Goal: Task Accomplishment & Management: Manage account settings

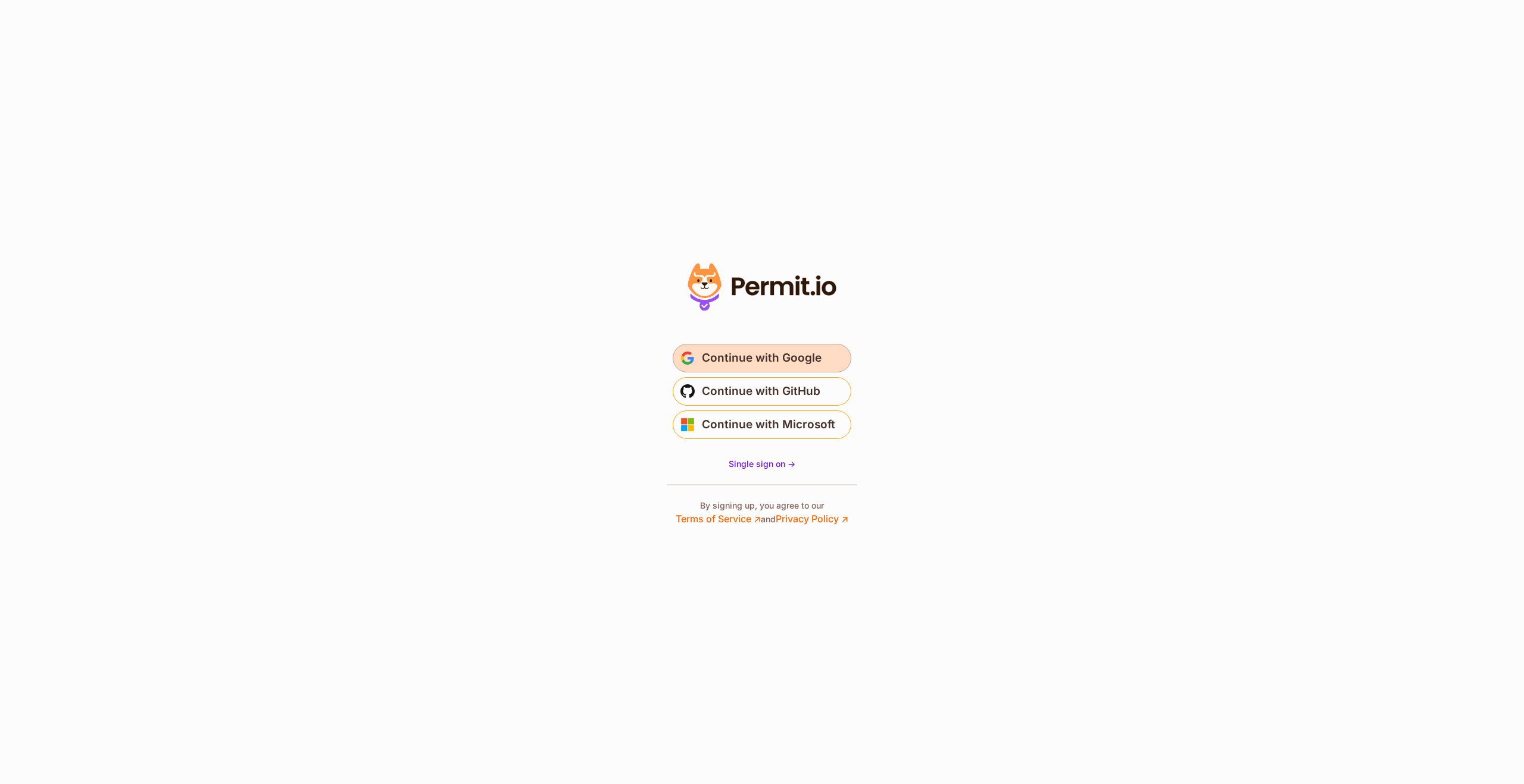
click at [777, 358] on span "Continue with Google" at bounding box center [762, 358] width 120 height 19
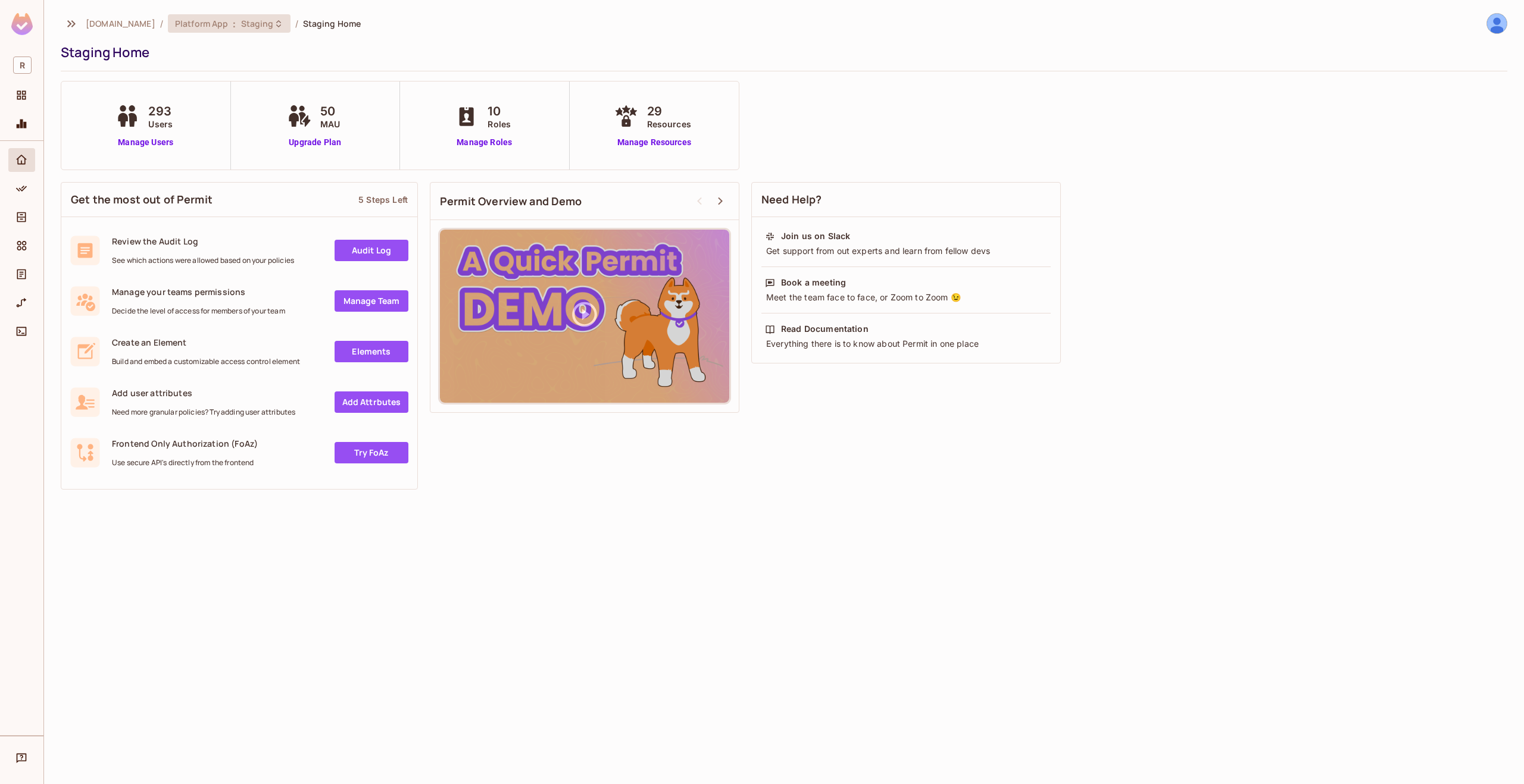
click at [241, 25] on span "Staging" at bounding box center [257, 23] width 33 height 12
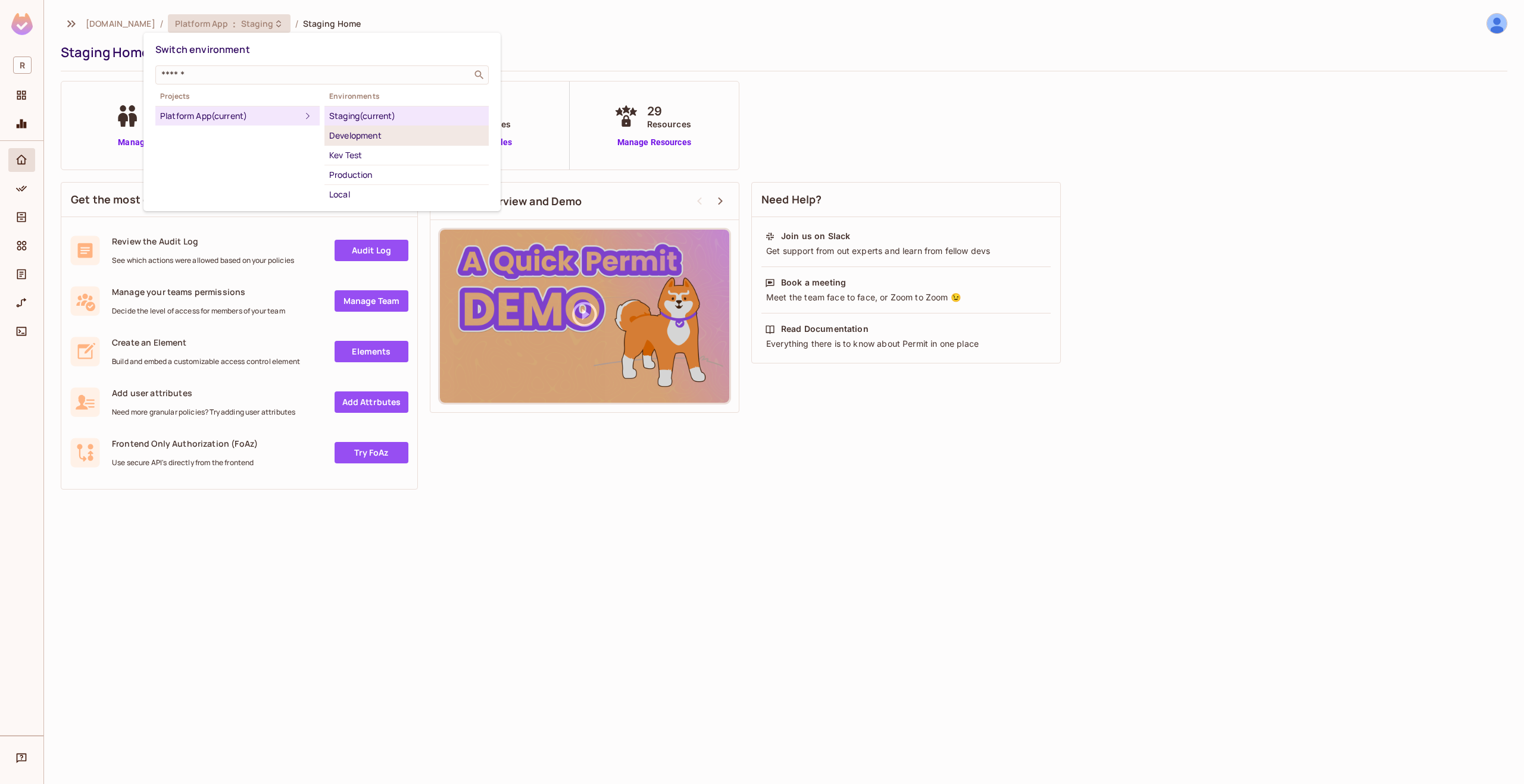
click at [356, 134] on div "Development" at bounding box center [406, 136] width 155 height 15
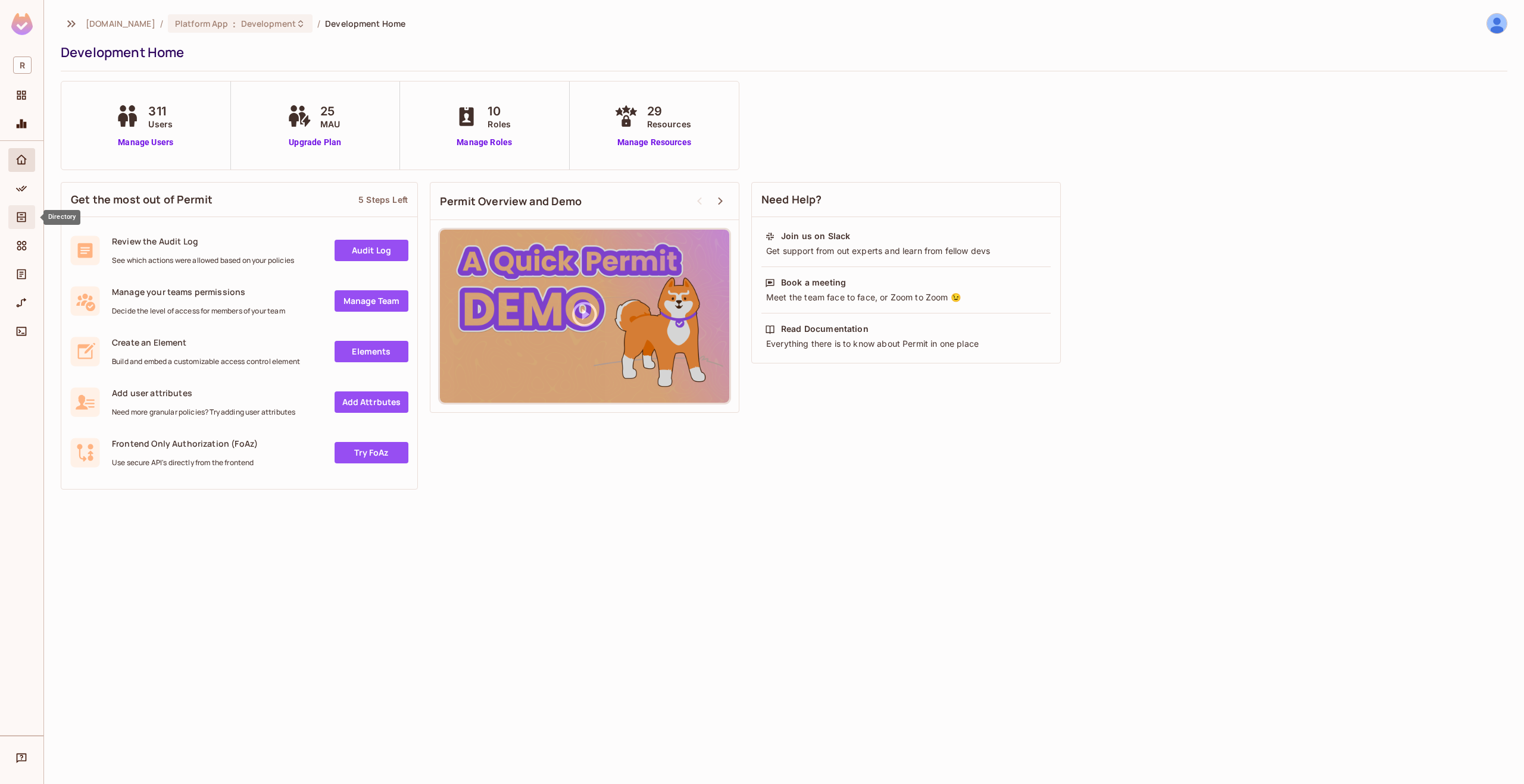
click at [17, 217] on icon "Directory" at bounding box center [21, 217] width 9 height 10
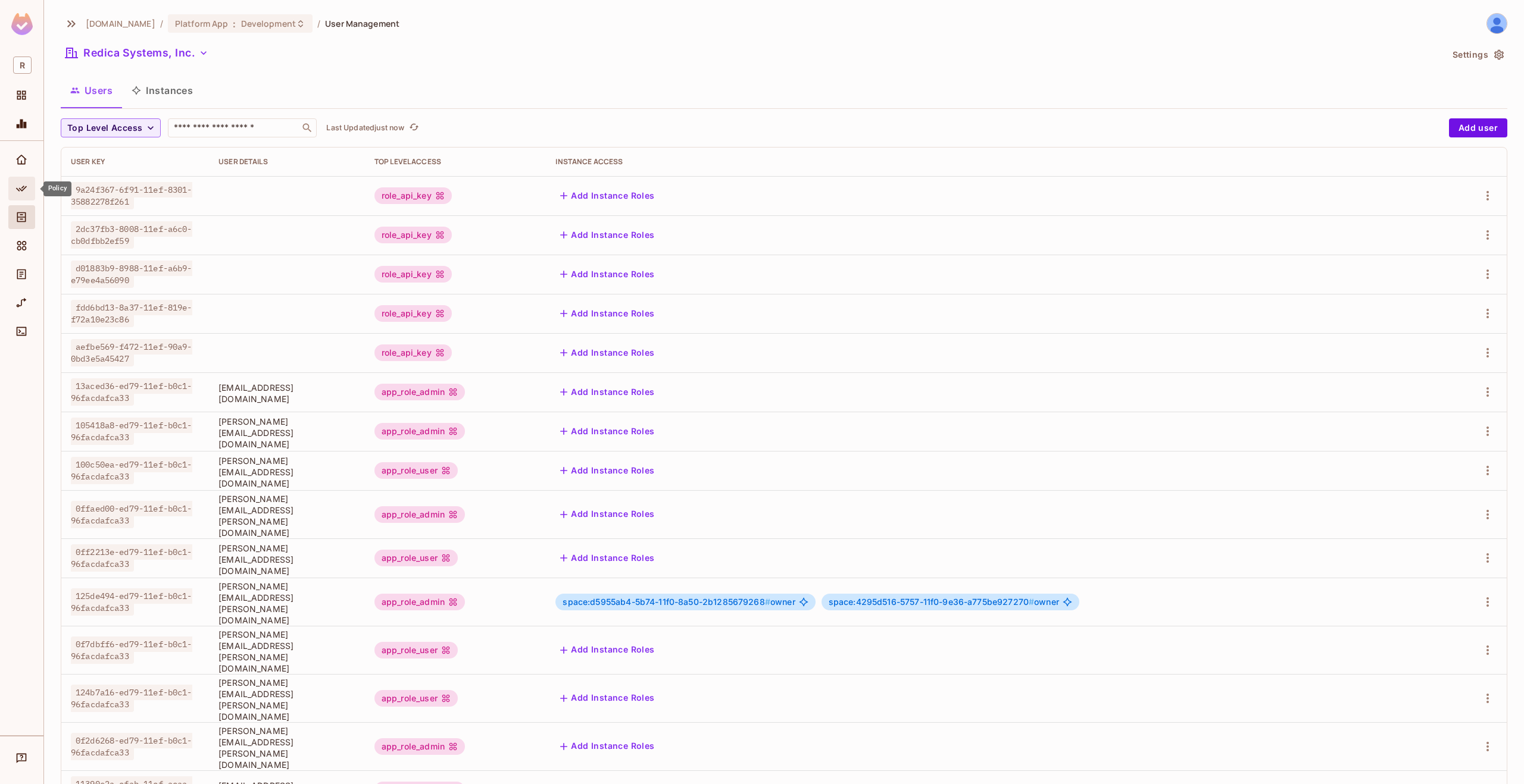
click at [26, 193] on icon "Policy" at bounding box center [22, 189] width 12 height 12
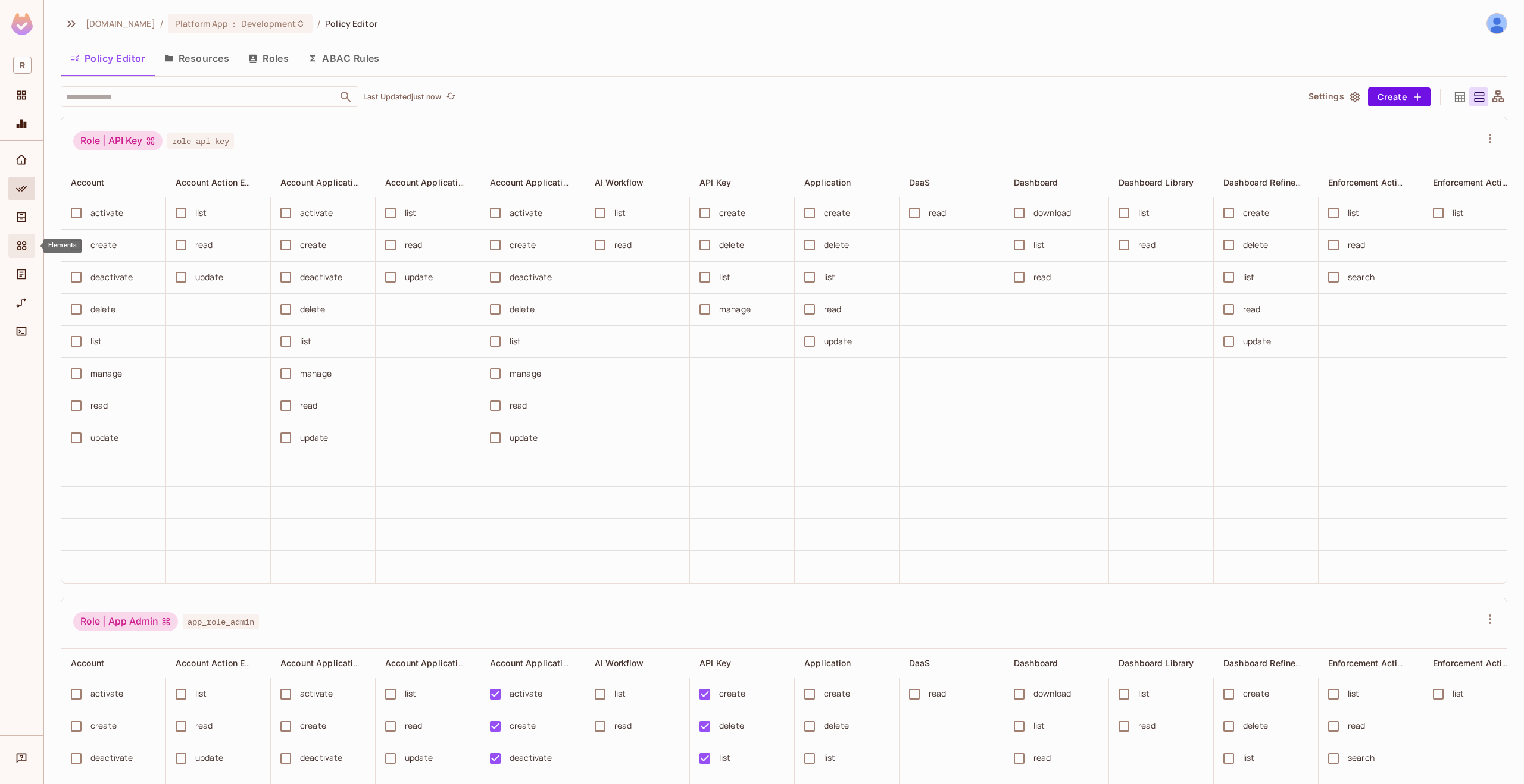
click at [25, 238] on div "Elements" at bounding box center [22, 245] width 27 height 24
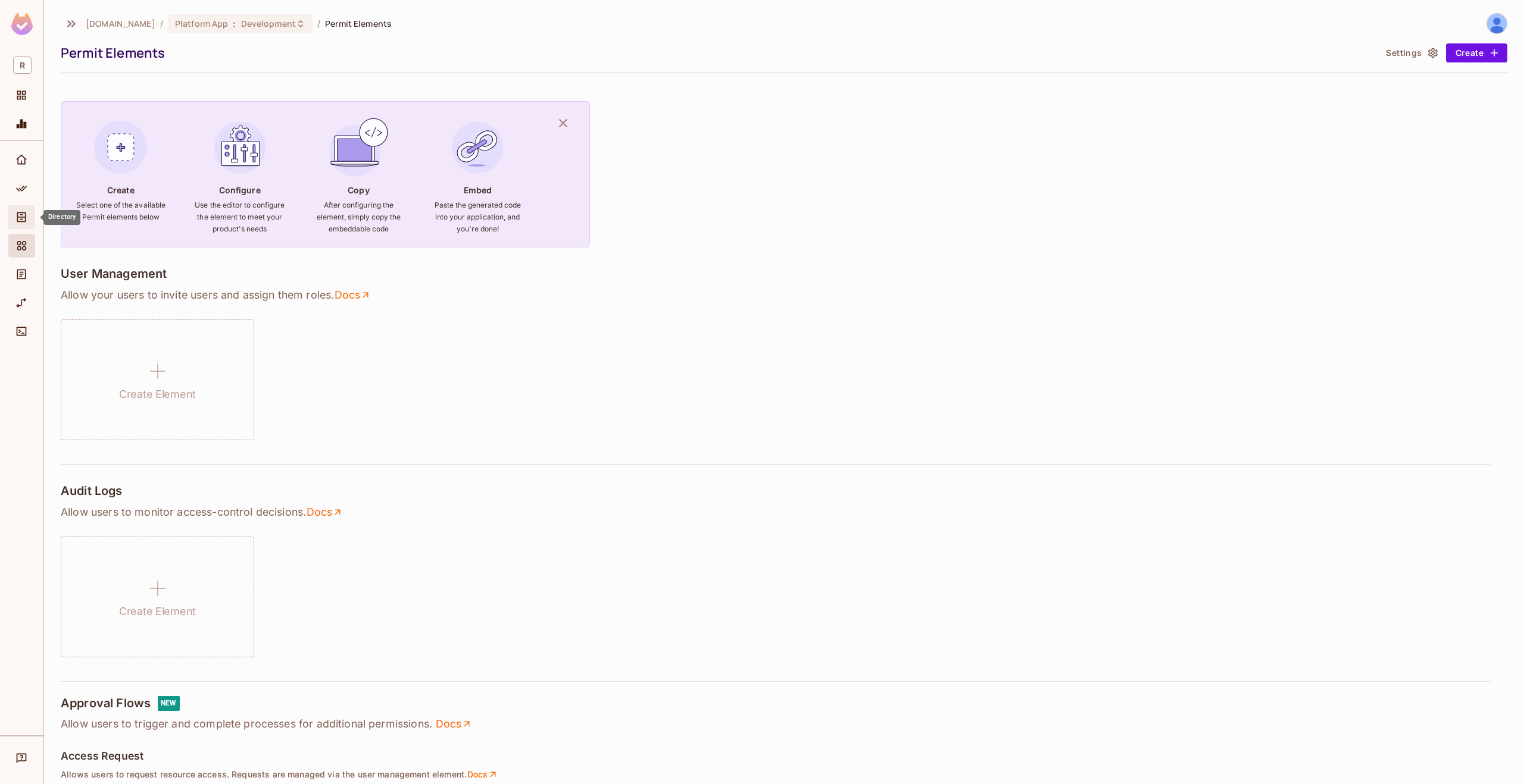
click at [16, 220] on icon "Directory" at bounding box center [22, 217] width 12 height 12
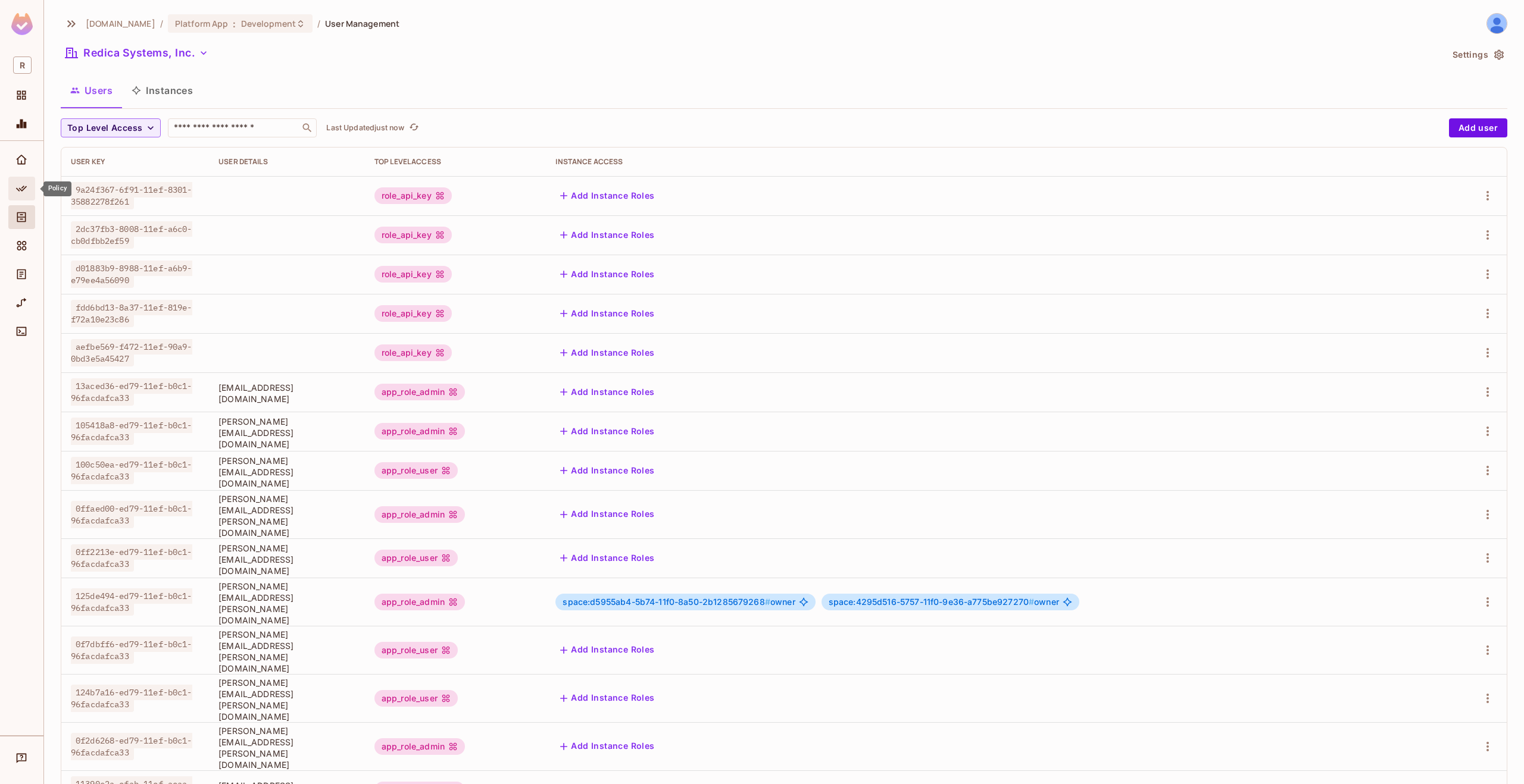
click at [22, 198] on div "Policy" at bounding box center [22, 188] width 27 height 24
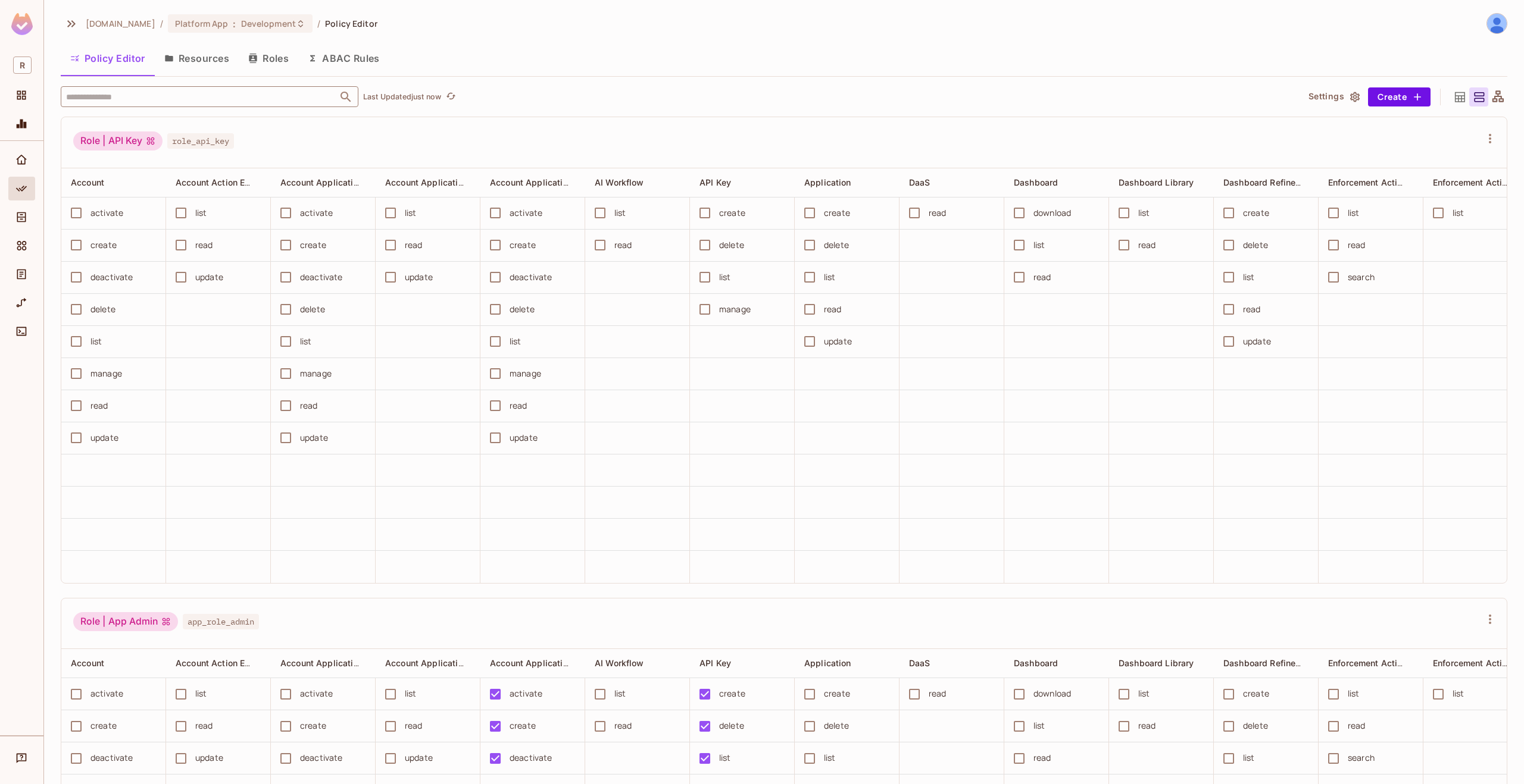
click at [164, 100] on input "text" at bounding box center [199, 96] width 272 height 21
type input "*****"
click at [156, 147] on li "Space space" at bounding box center [209, 156] width 297 height 21
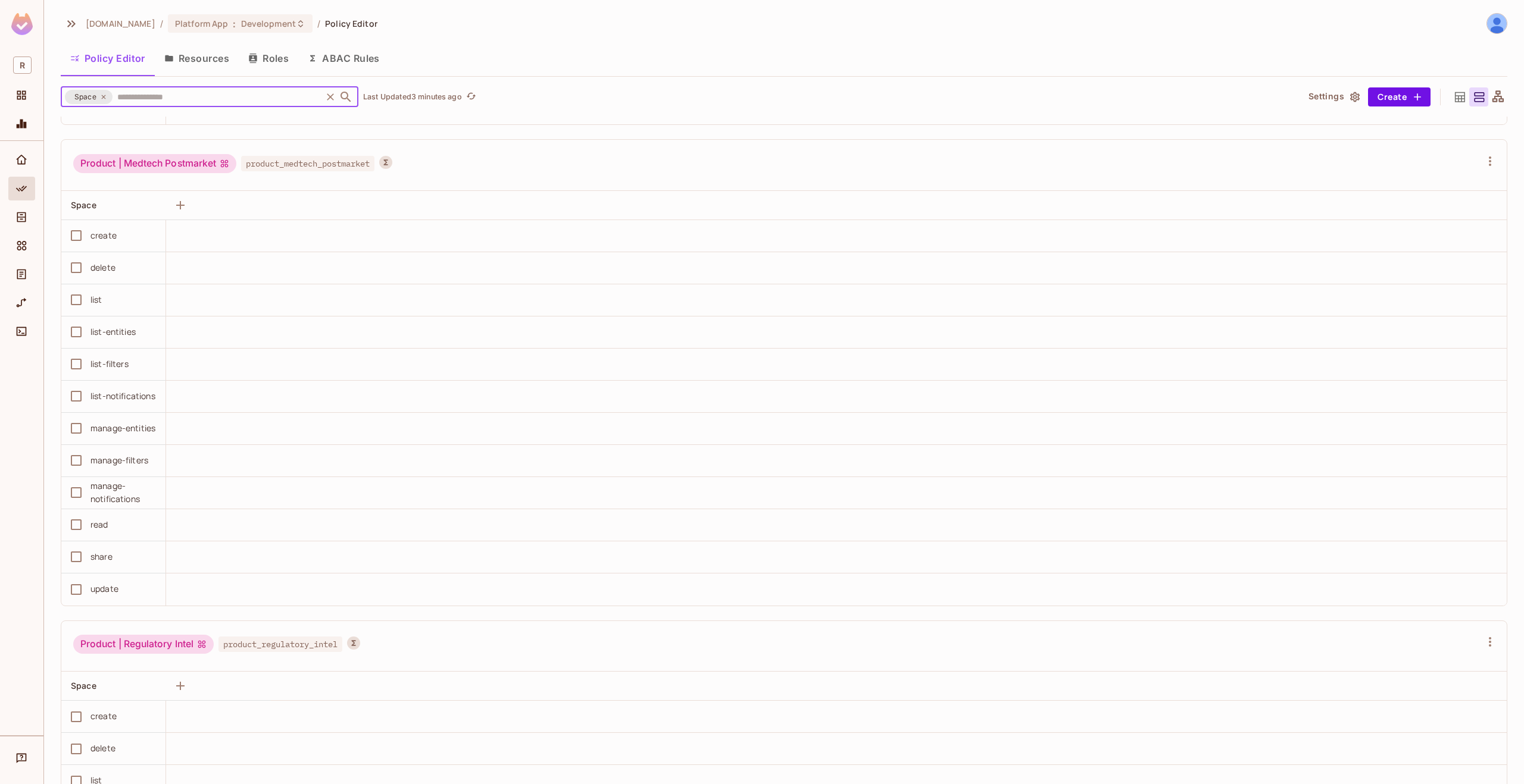
scroll to position [10238, 0]
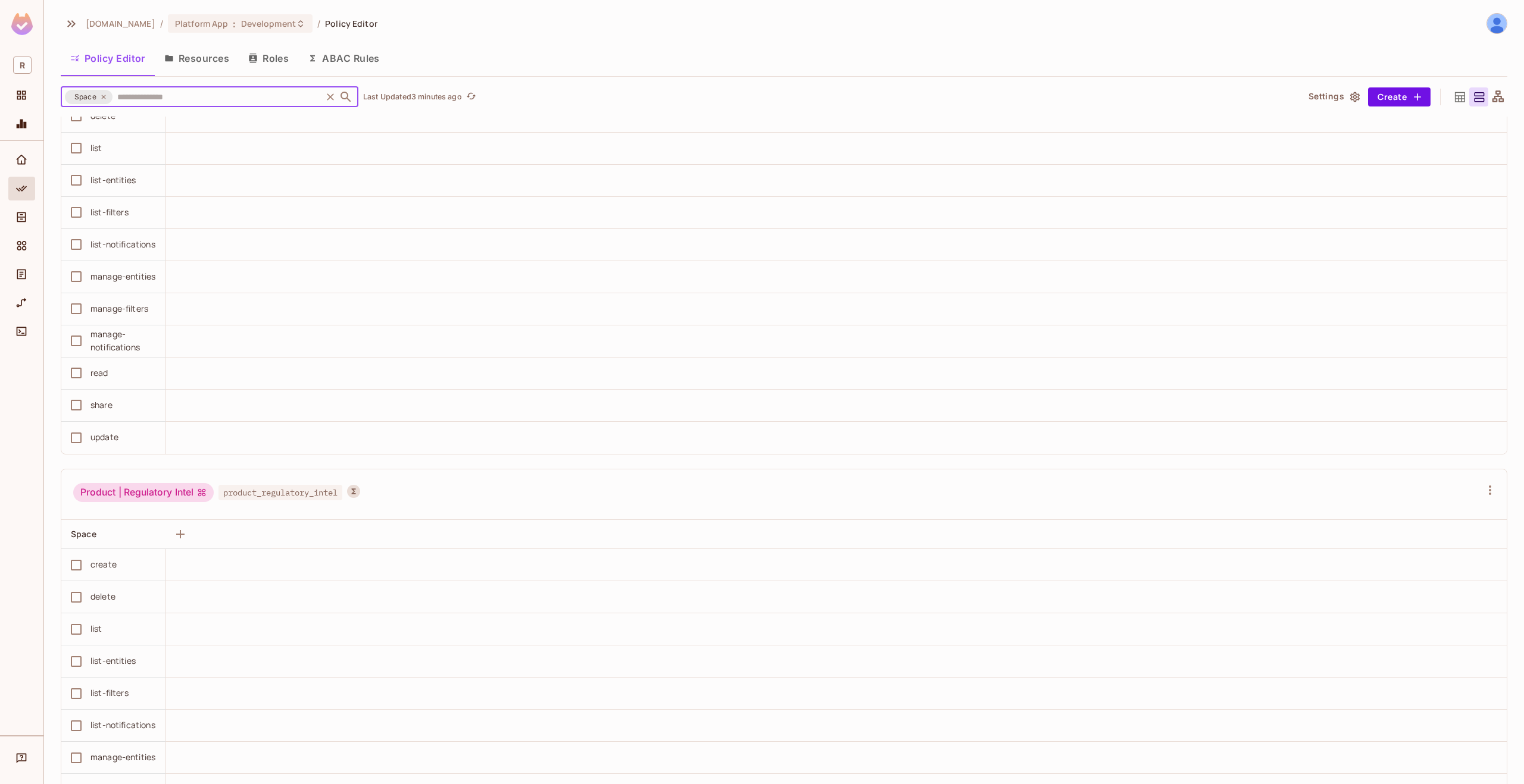
click at [1350, 95] on icon "button" at bounding box center [1355, 96] width 10 height 10
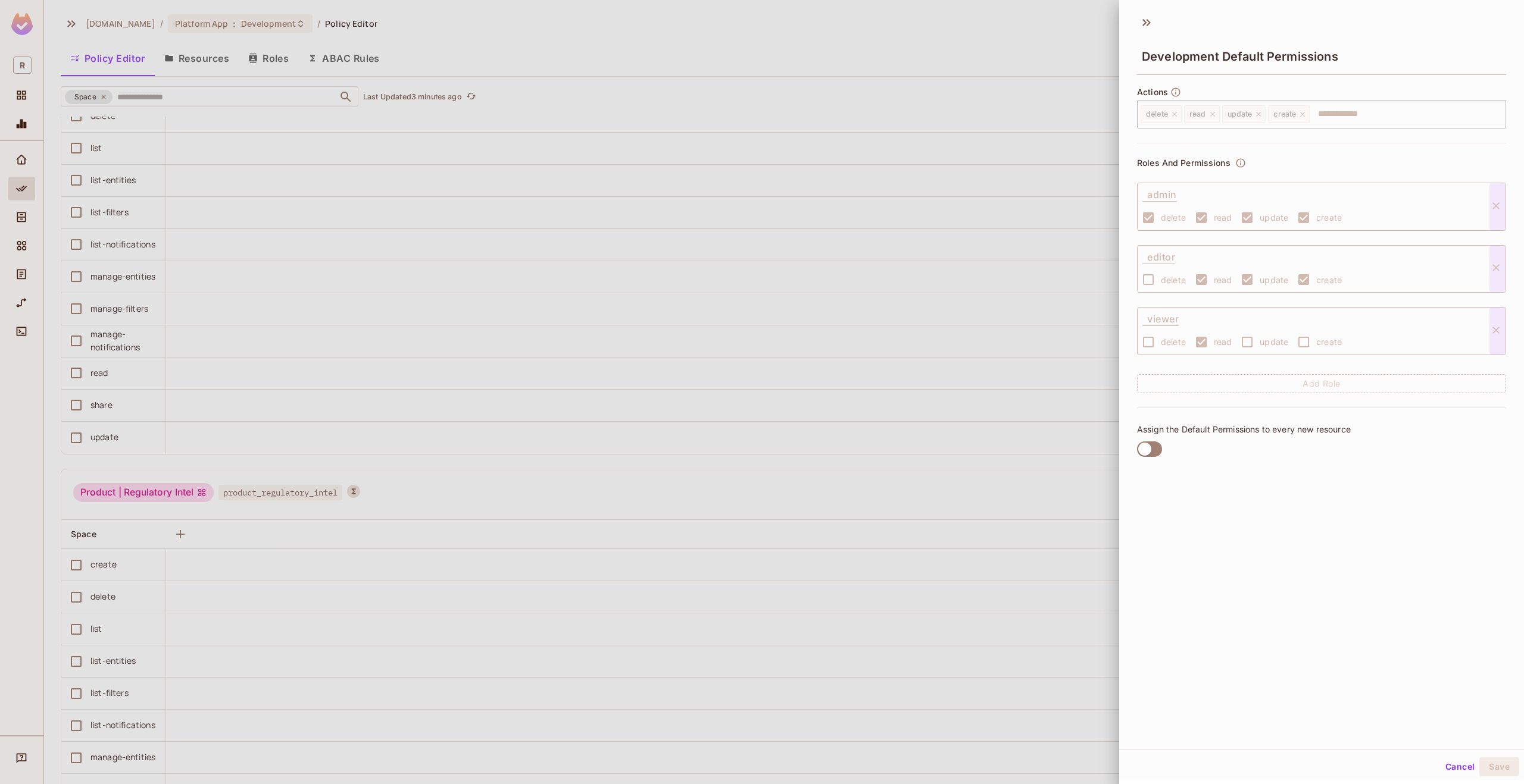
click at [1075, 35] on div at bounding box center [762, 392] width 1524 height 784
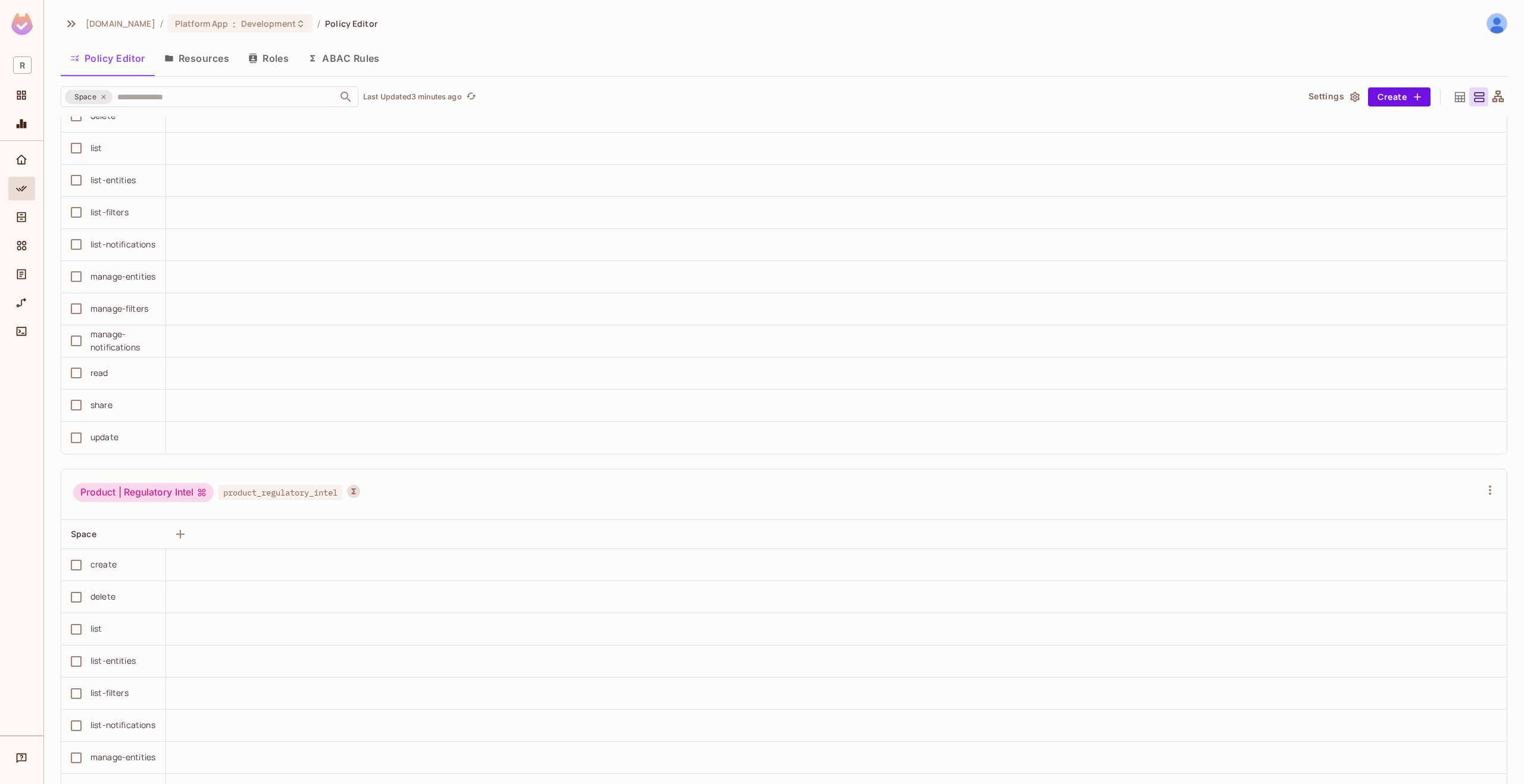
click at [220, 65] on button "Resources" at bounding box center [197, 58] width 84 height 30
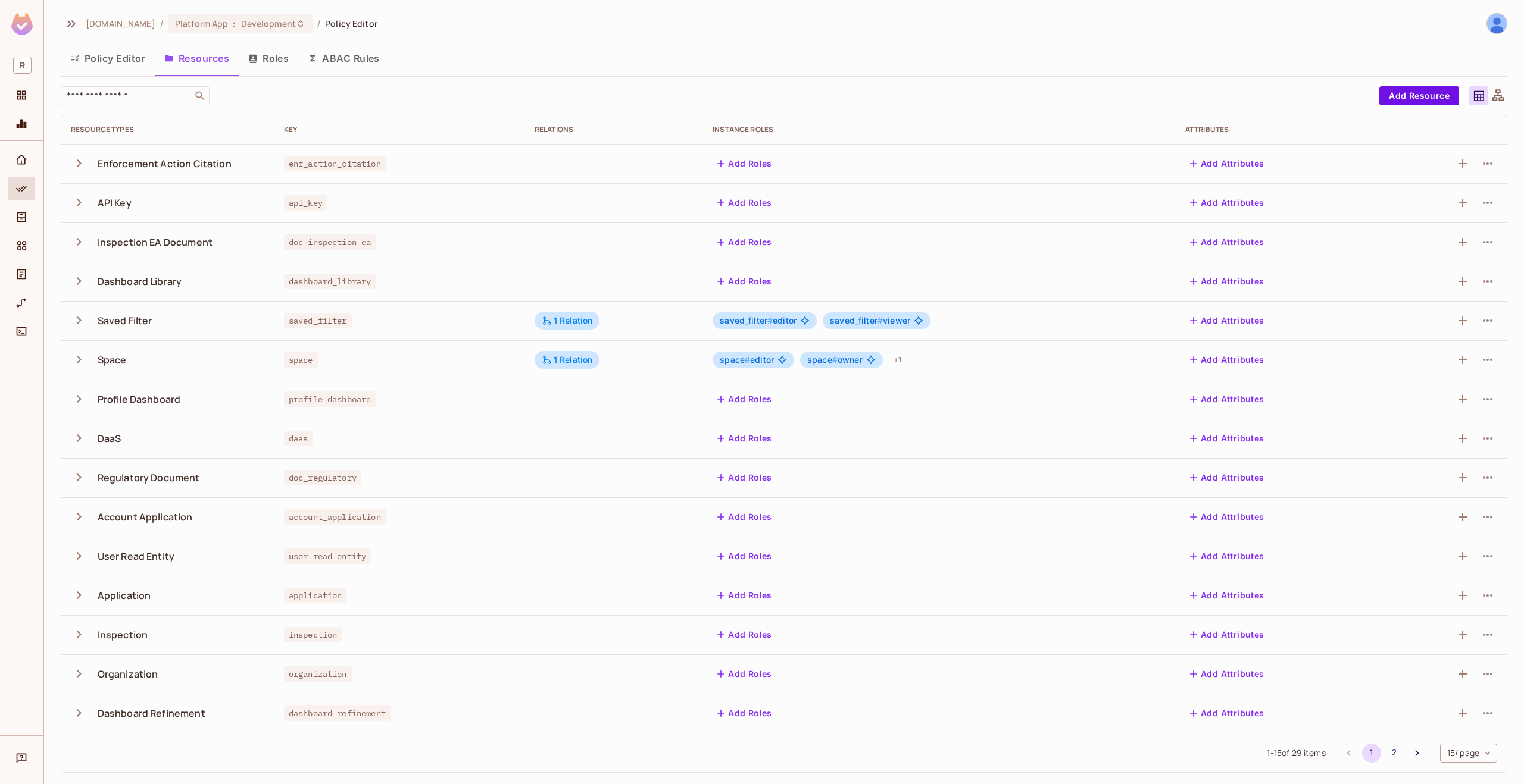
click at [81, 361] on icon "button" at bounding box center [79, 360] width 16 height 16
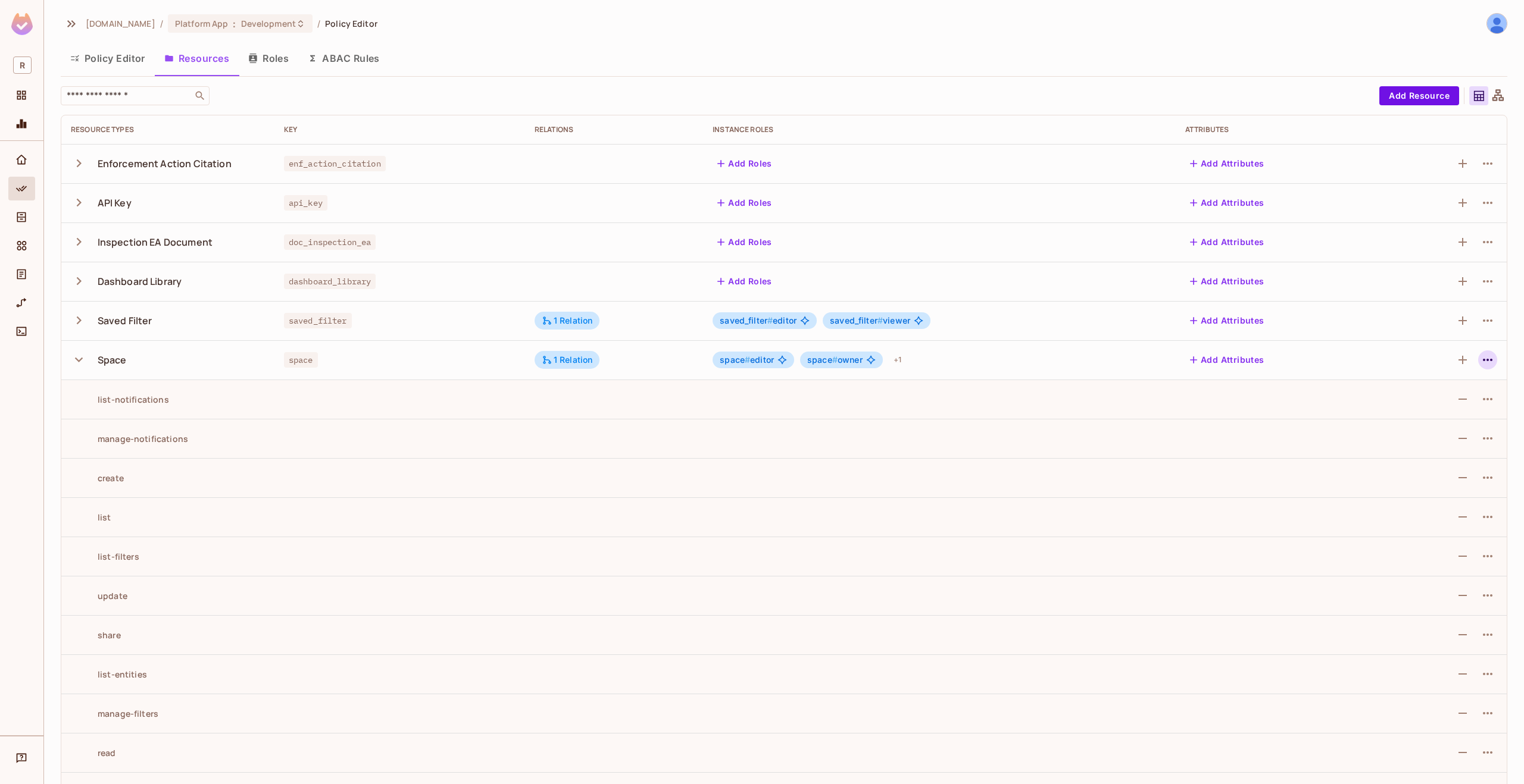
click at [1480, 359] on icon "button" at bounding box center [1488, 360] width 15 height 15
click at [1435, 403] on div "Edit Resource" at bounding box center [1426, 407] width 56 height 12
click at [1483, 359] on icon "button" at bounding box center [1488, 360] width 10 height 2
click at [1431, 400] on span "Edit Resource" at bounding box center [1426, 406] width 63 height 19
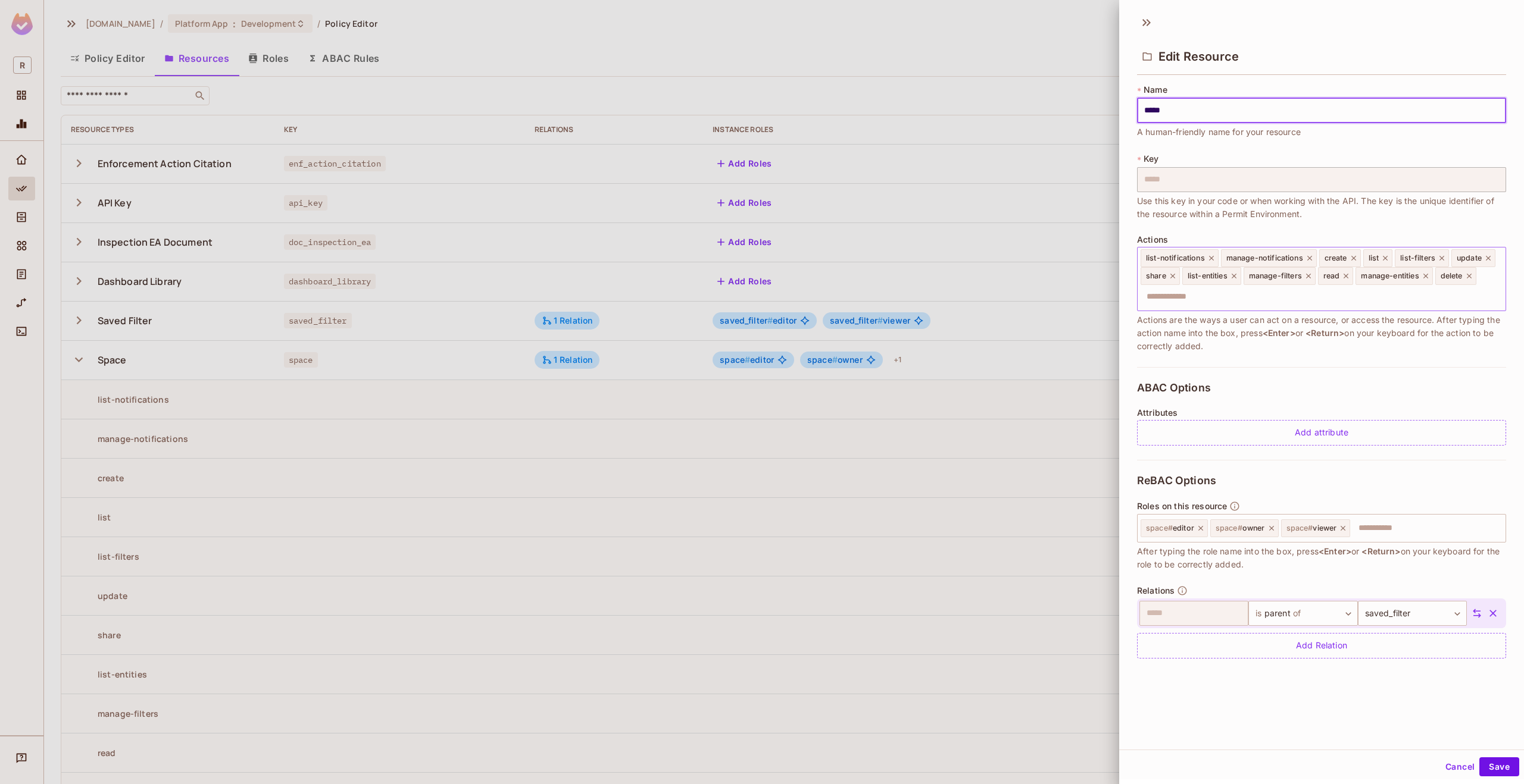
scroll to position [2, 0]
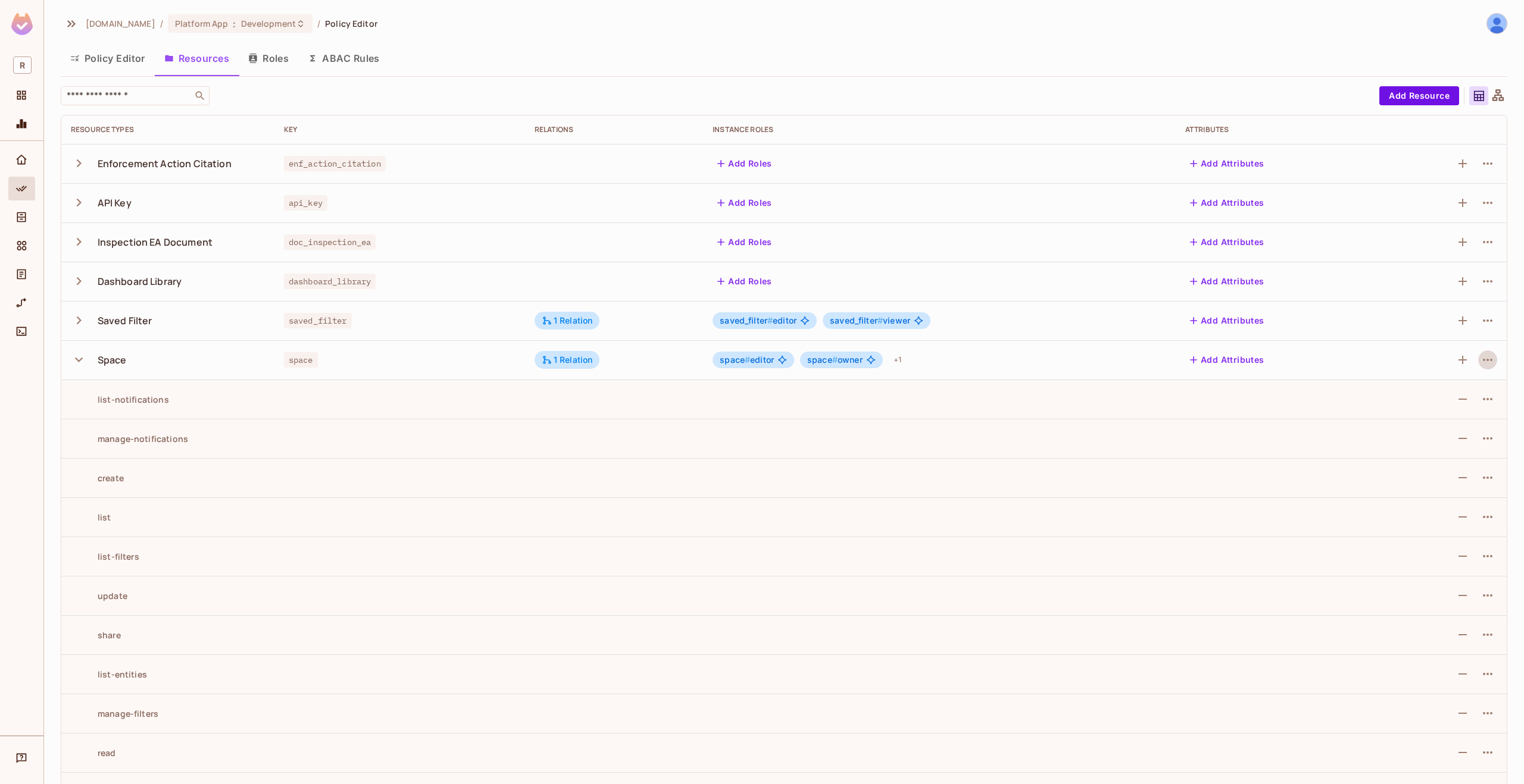
click at [291, 52] on button "Roles" at bounding box center [268, 58] width 59 height 30
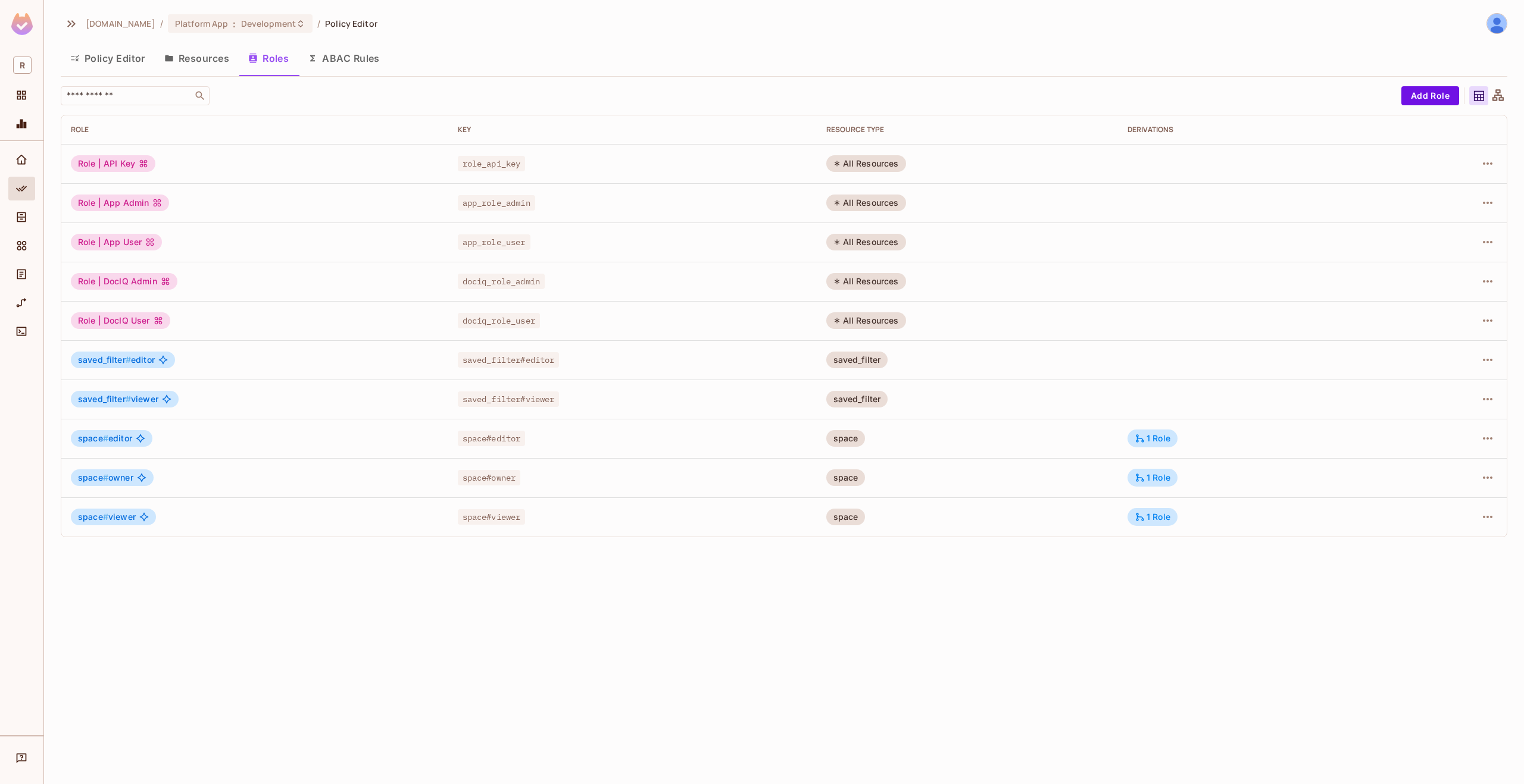
click at [335, 55] on button "ABAC Rules" at bounding box center [343, 58] width 91 height 30
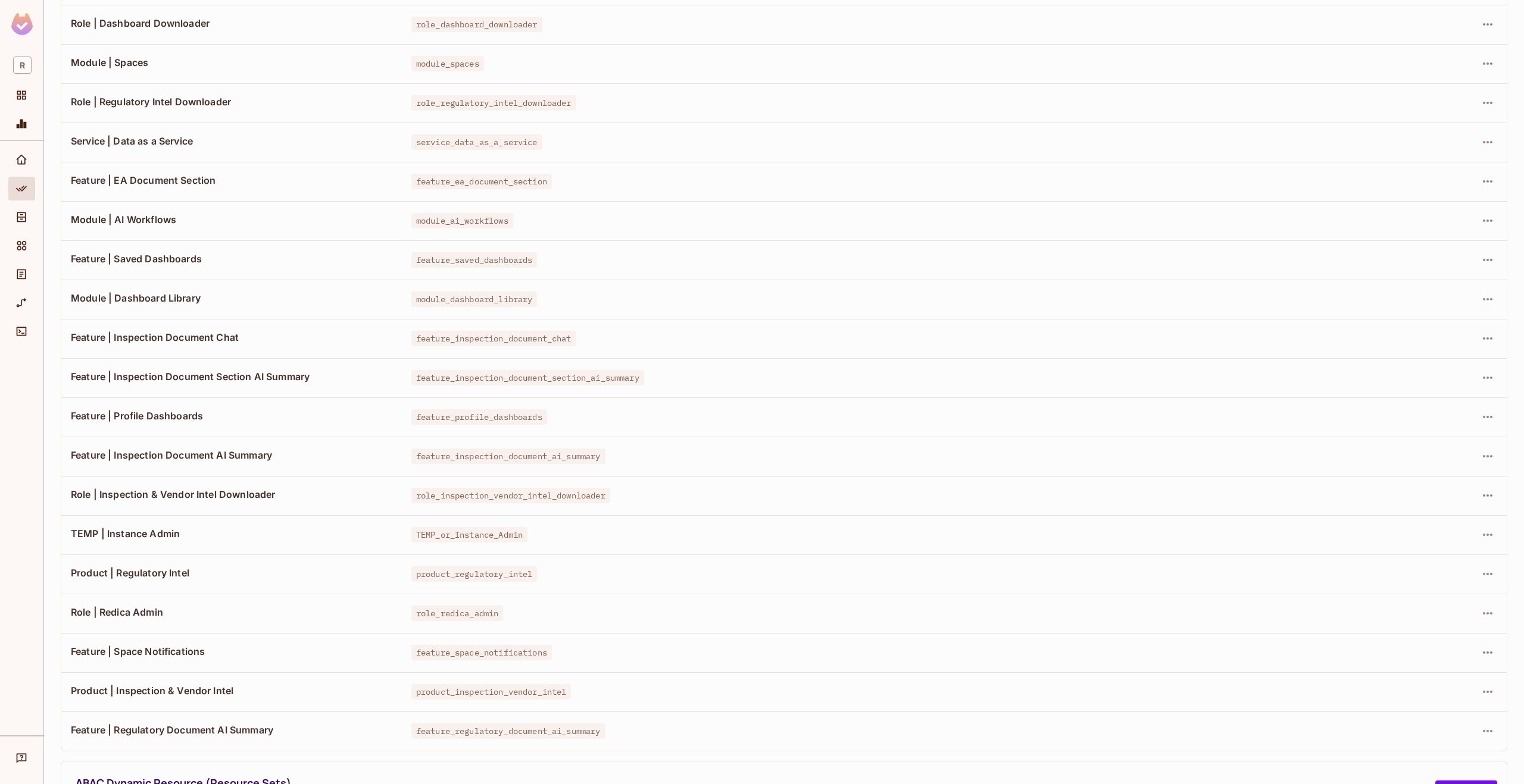
scroll to position [184, 0]
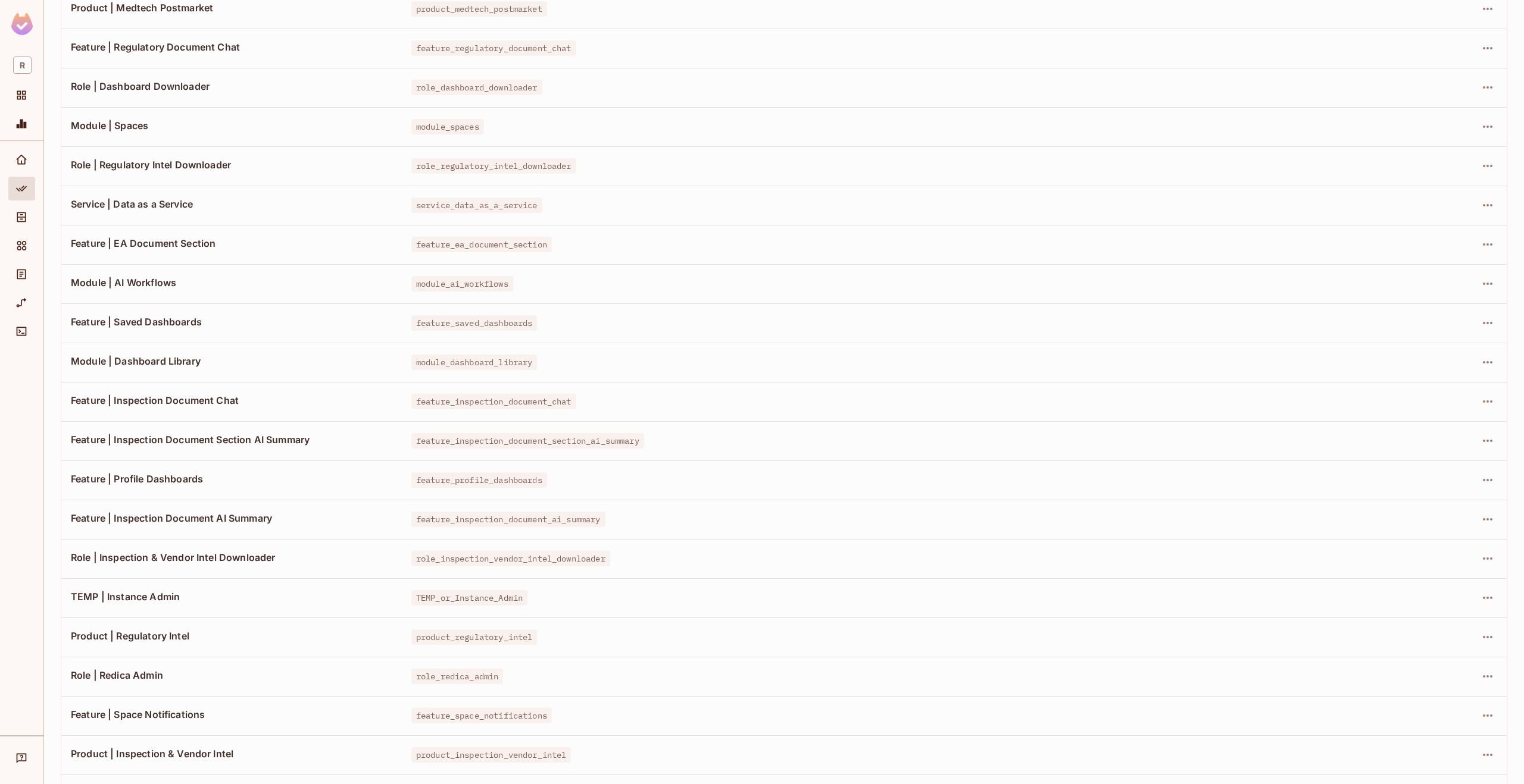
click at [1488, 120] on div at bounding box center [1434, 127] width 126 height 19
click at [1483, 123] on icon "button" at bounding box center [1488, 127] width 15 height 15
click at [1439, 153] on div "Edit Dynamic Role (User Set)" at bounding box center [1397, 154] width 117 height 12
